Goal: Task Accomplishment & Management: Use online tool/utility

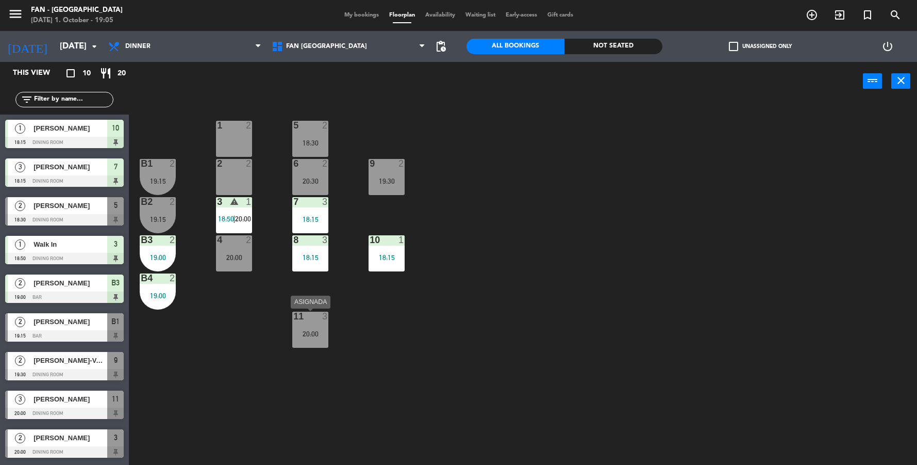
click at [302, 344] on div "11 3 20:00" at bounding box center [310, 329] width 36 height 36
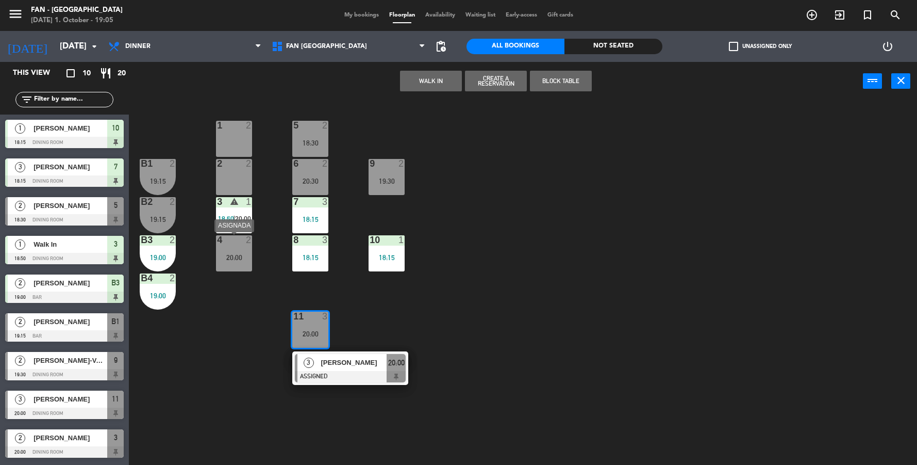
click at [236, 254] on div "20:00" at bounding box center [234, 257] width 36 height 7
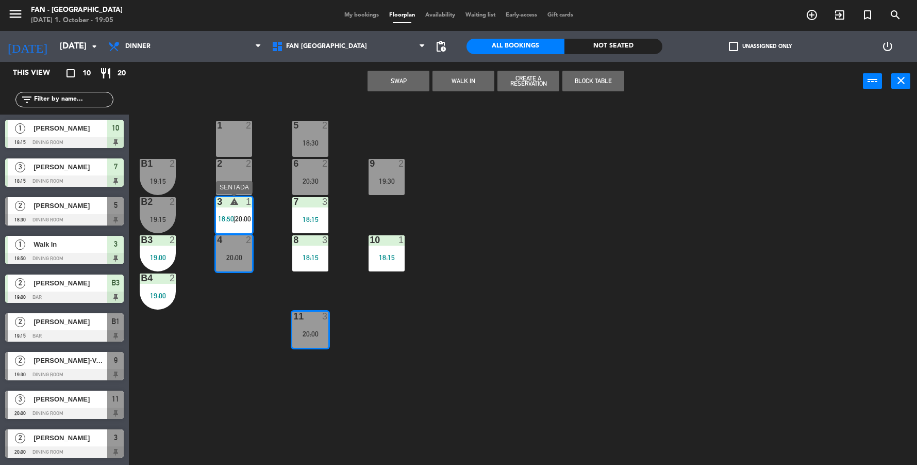
click at [238, 209] on div "3 warning 1 18:50 | 20:00" at bounding box center [234, 215] width 36 height 36
click at [239, 205] on div "warning" at bounding box center [234, 202] width 17 height 10
click at [476, 267] on div "1 2 5 2 18:30 B1 2 19:15 2 2 9 2 19:30 6 2 20:30 B2 2 19:15 3 warning 1 18:50 |…" at bounding box center [527, 285] width 779 height 364
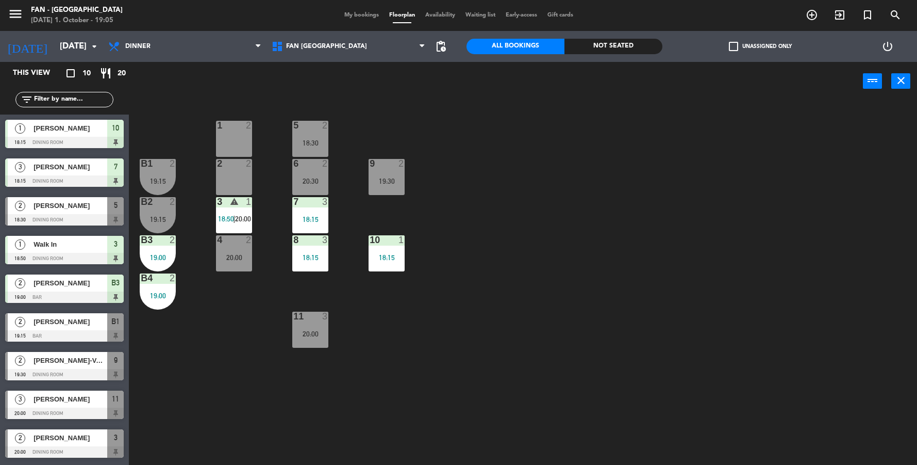
click at [229, 218] on span "18:50" at bounding box center [226, 219] width 16 height 8
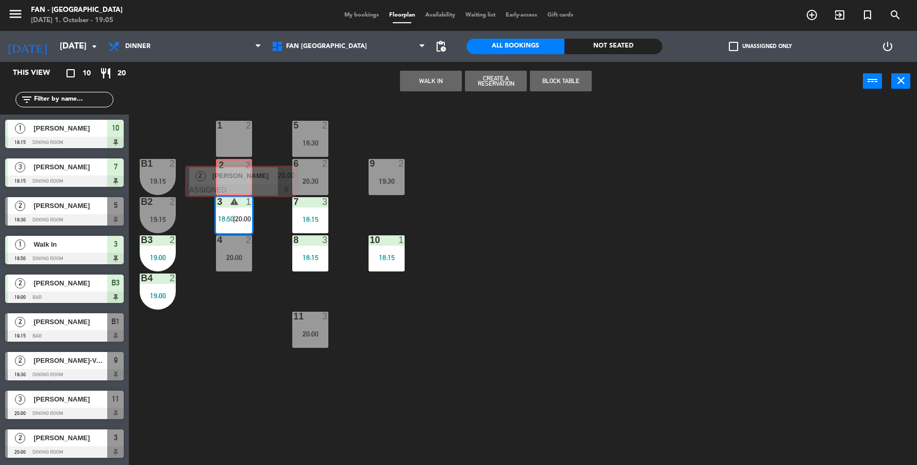
drag, startPoint x: 260, startPoint y: 283, endPoint x: 226, endPoint y: 178, distance: 109.9
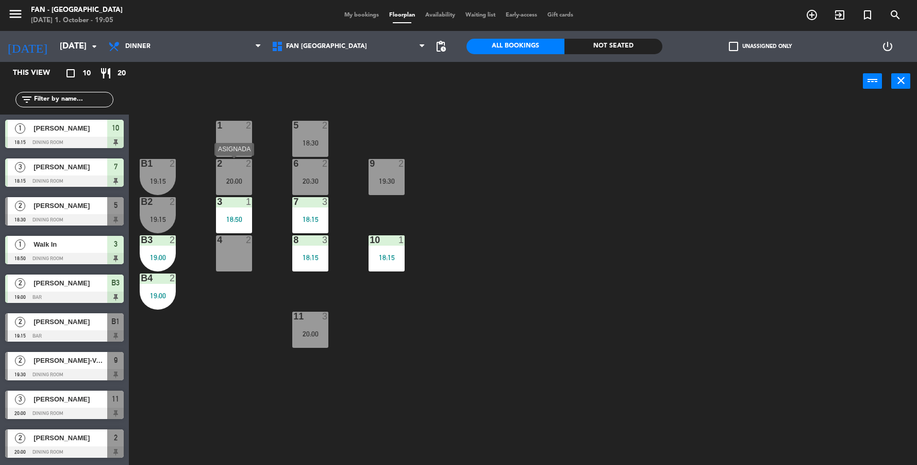
click at [241, 178] on div "20:00" at bounding box center [234, 180] width 36 height 7
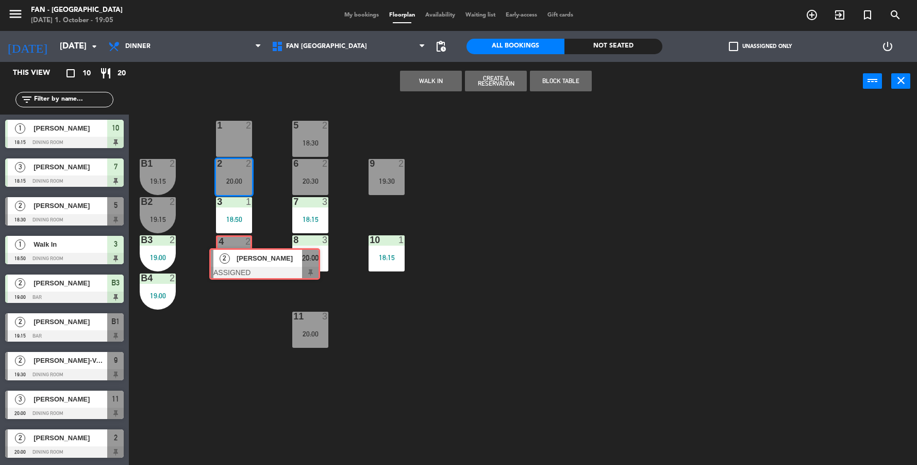
drag, startPoint x: 242, startPoint y: 208, endPoint x: 233, endPoint y: 254, distance: 46.8
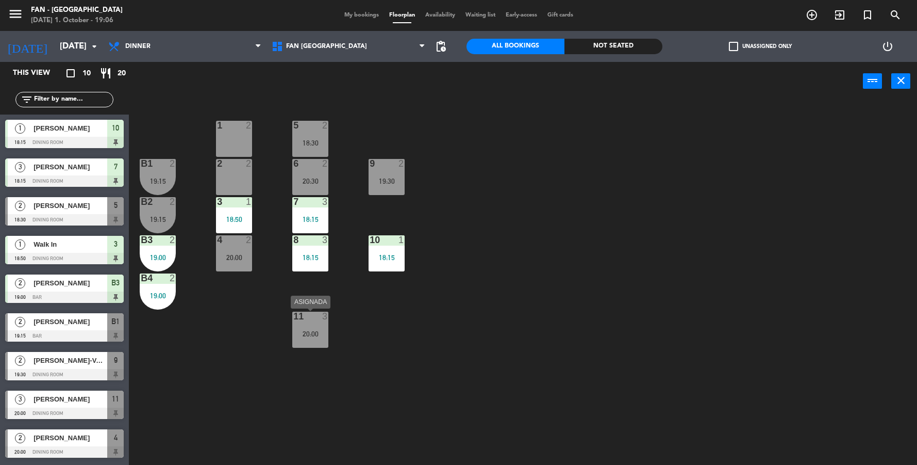
click at [315, 331] on div "20:00" at bounding box center [310, 333] width 36 height 7
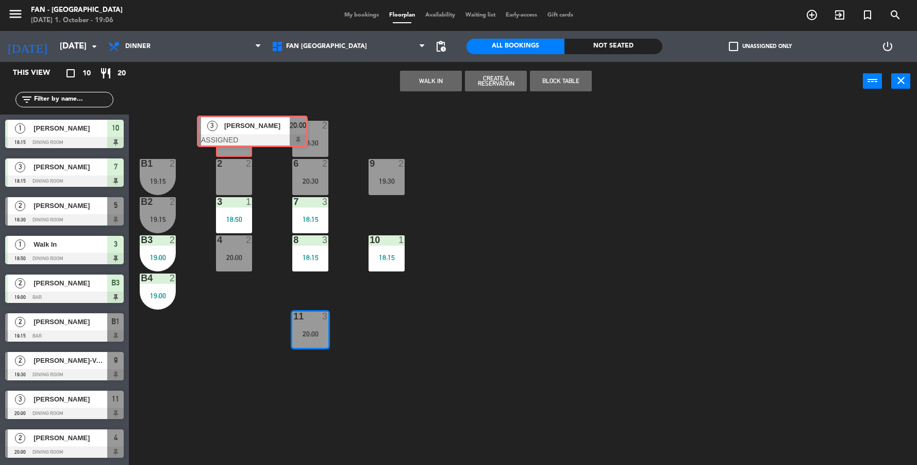
drag, startPoint x: 341, startPoint y: 367, endPoint x: 243, endPoint y: 129, distance: 257.6
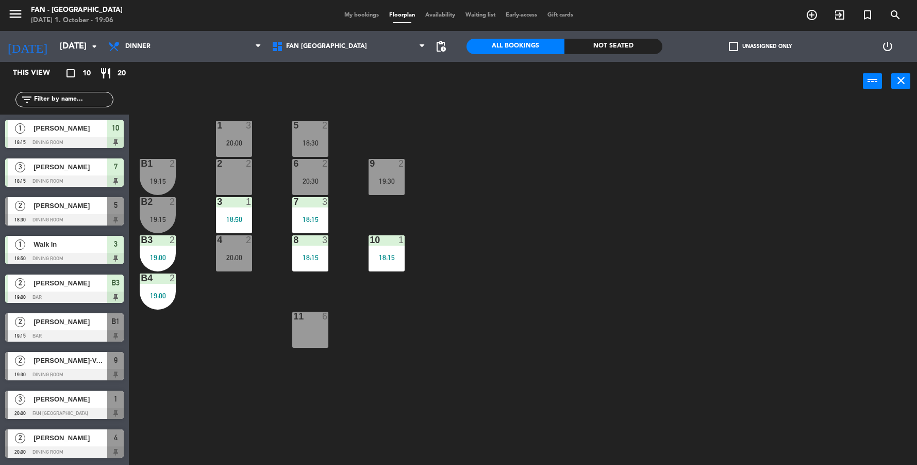
click at [235, 143] on div "20:00" at bounding box center [234, 142] width 36 height 7
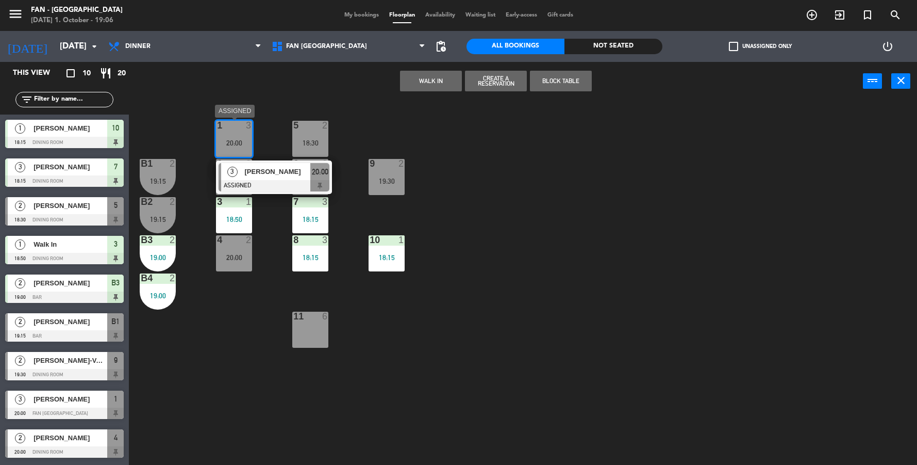
click at [245, 177] on div "[PERSON_NAME]" at bounding box center [277, 171] width 67 height 17
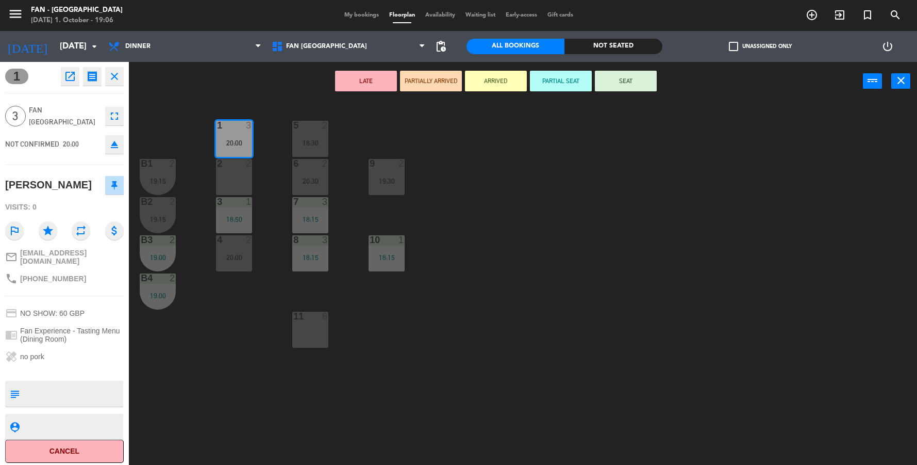
click at [240, 171] on div "2 2" at bounding box center [234, 177] width 36 height 36
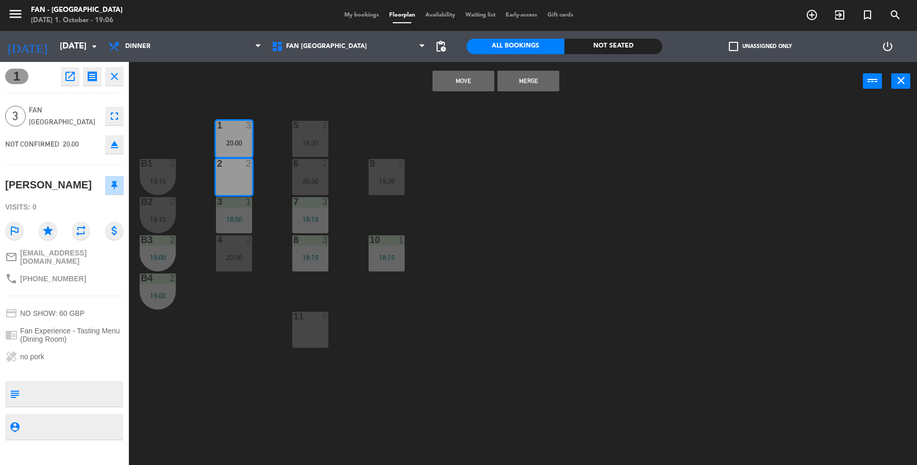
click at [532, 77] on button "Merge" at bounding box center [529, 81] width 62 height 21
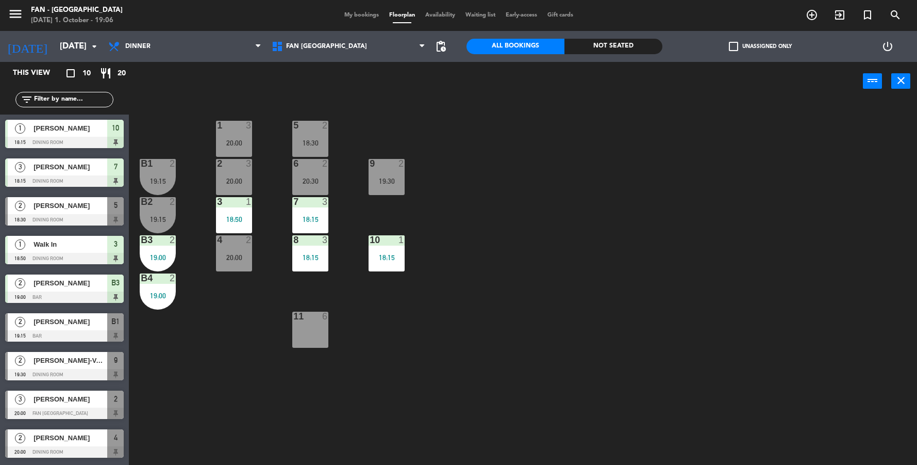
scroll to position [24, 0]
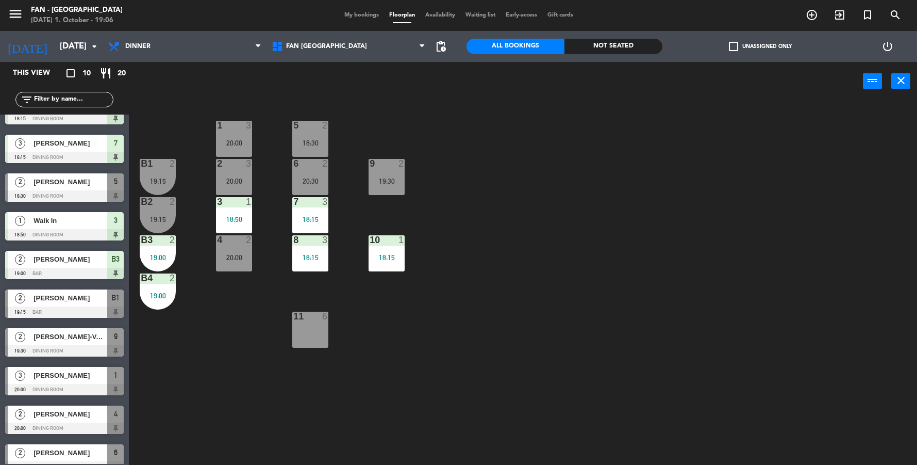
click at [313, 335] on div "11 6" at bounding box center [310, 329] width 36 height 36
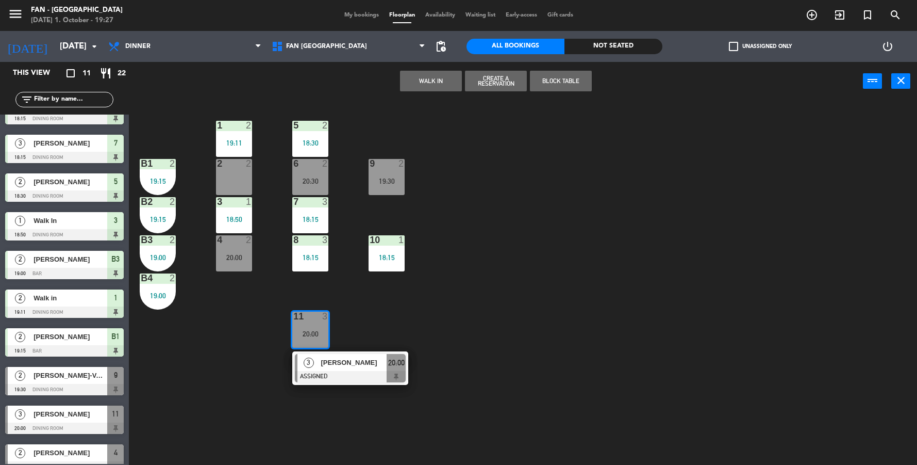
click at [340, 314] on div "1 2 19:11 5 2 18:30 B1 2 19:15 2 2 9 2 19:30 6 2 20:30 B2 2 19:15 3 1 18:50 7 3…" at bounding box center [527, 285] width 779 height 364
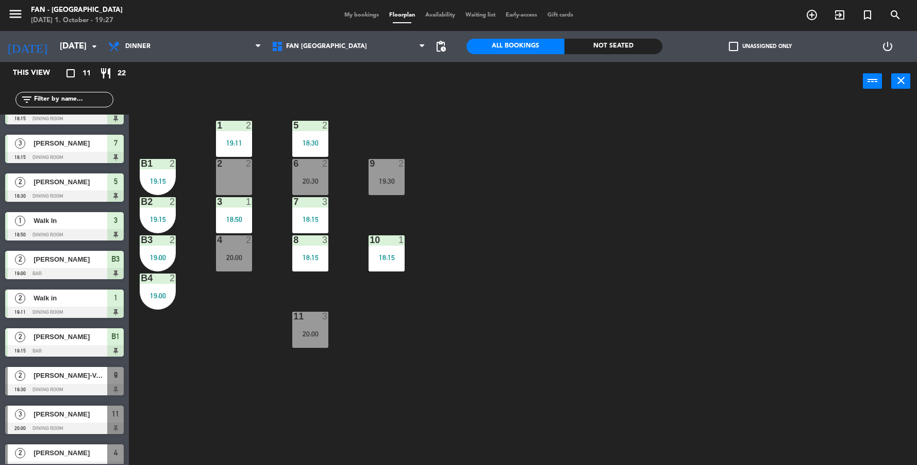
click at [304, 183] on div "20:30" at bounding box center [310, 180] width 36 height 7
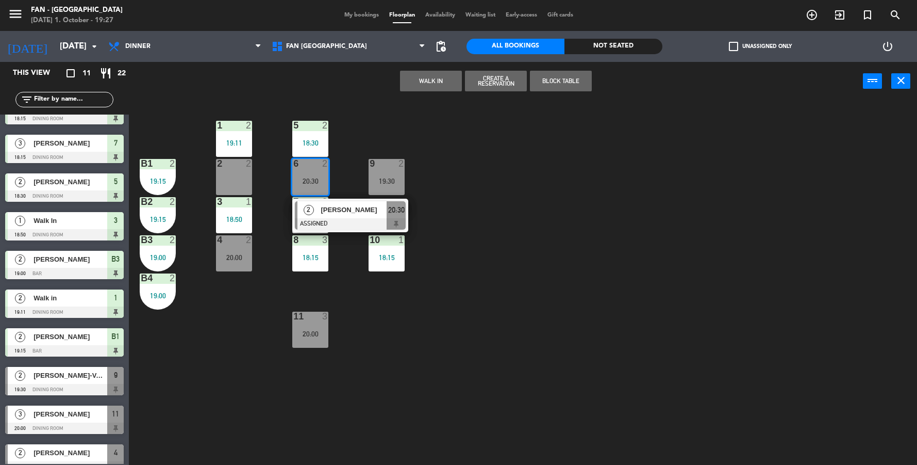
click at [458, 206] on div "1 2 19:11 5 2 18:30 B1 2 19:15 2 2 9 2 19:30 6 2 20:30 2 [PERSON_NAME] ASSIGNED…" at bounding box center [527, 285] width 779 height 364
